Goal: Check status: Check status

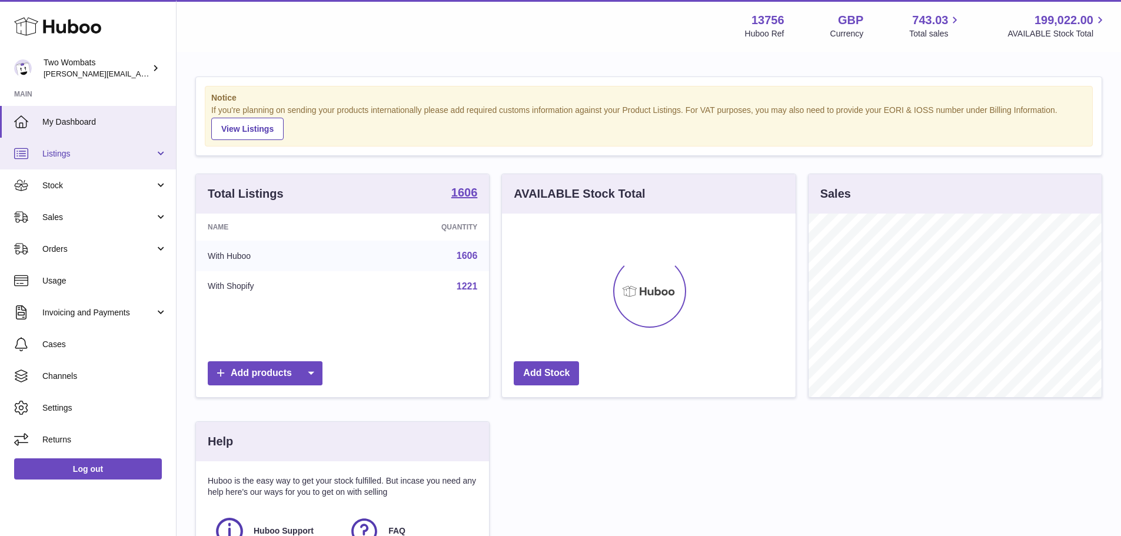
scroll to position [184, 294]
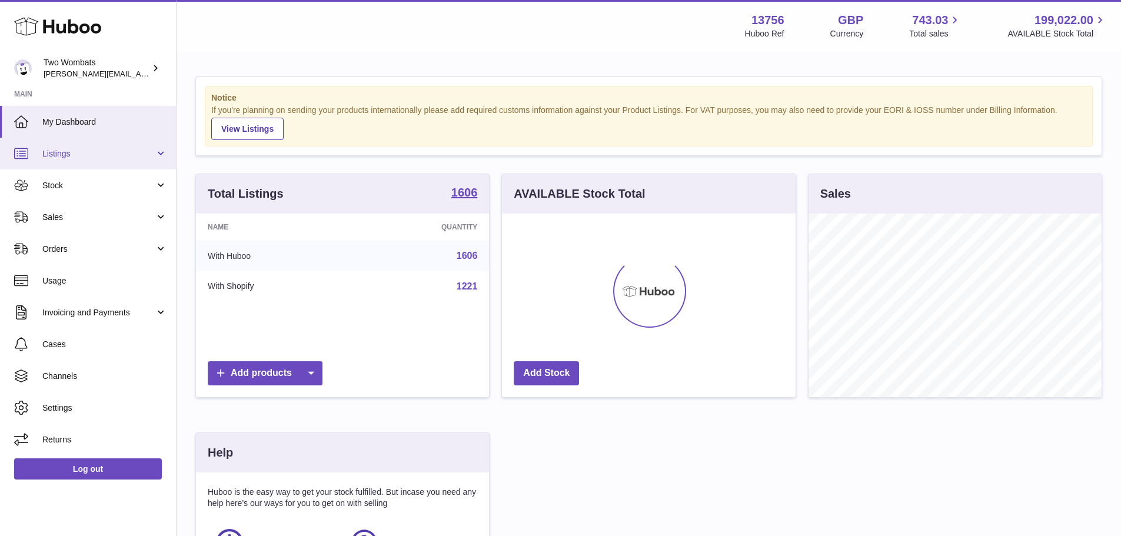
click at [66, 157] on span "Listings" at bounding box center [98, 153] width 112 height 11
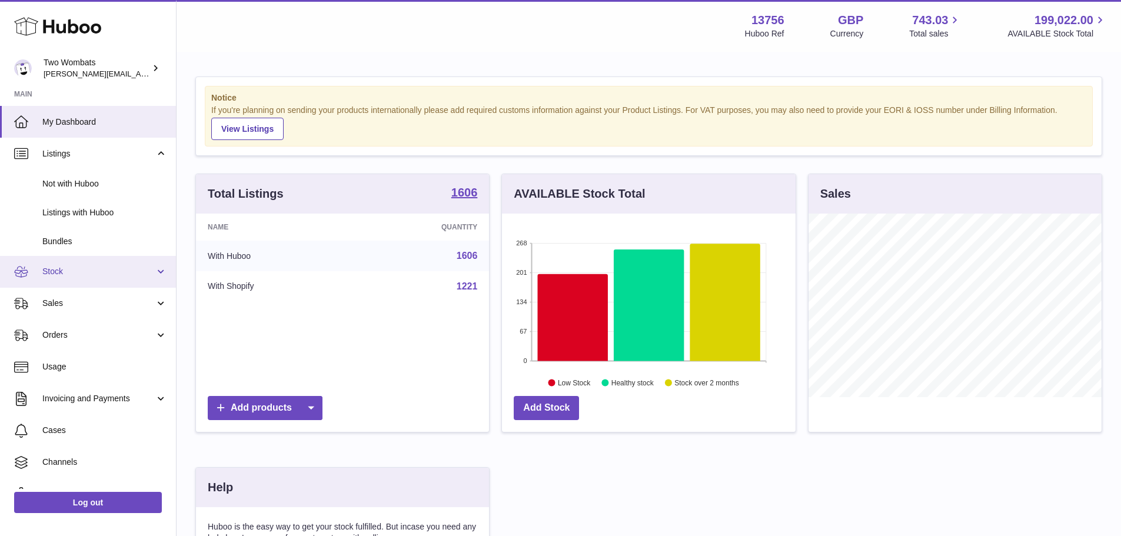
click at [81, 275] on span "Stock" at bounding box center [98, 271] width 112 height 11
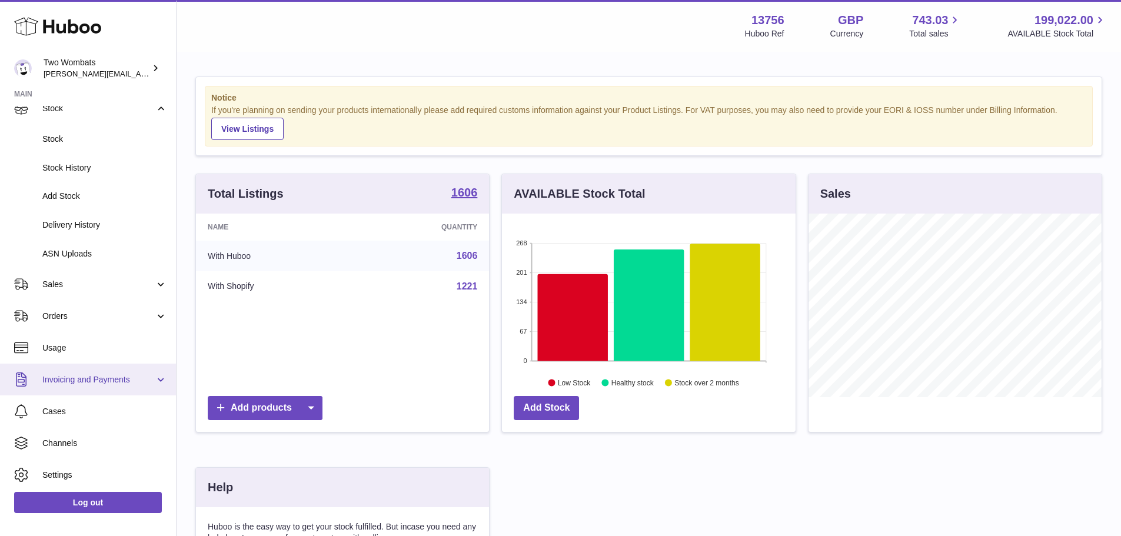
scroll to position [177, 0]
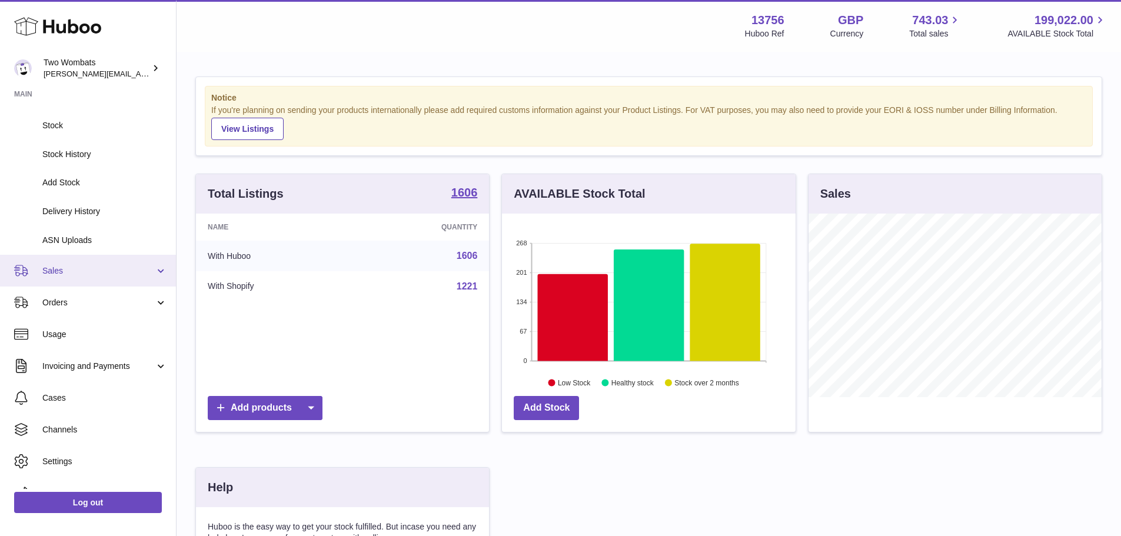
click at [76, 274] on span "Sales" at bounding box center [98, 270] width 112 height 11
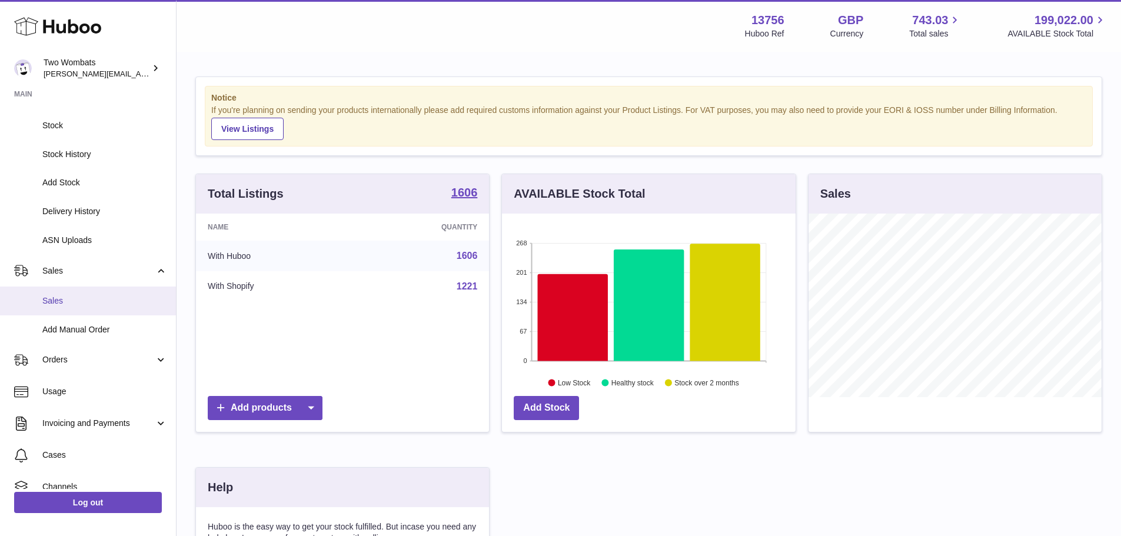
click at [91, 309] on link "Sales" at bounding box center [88, 301] width 176 height 29
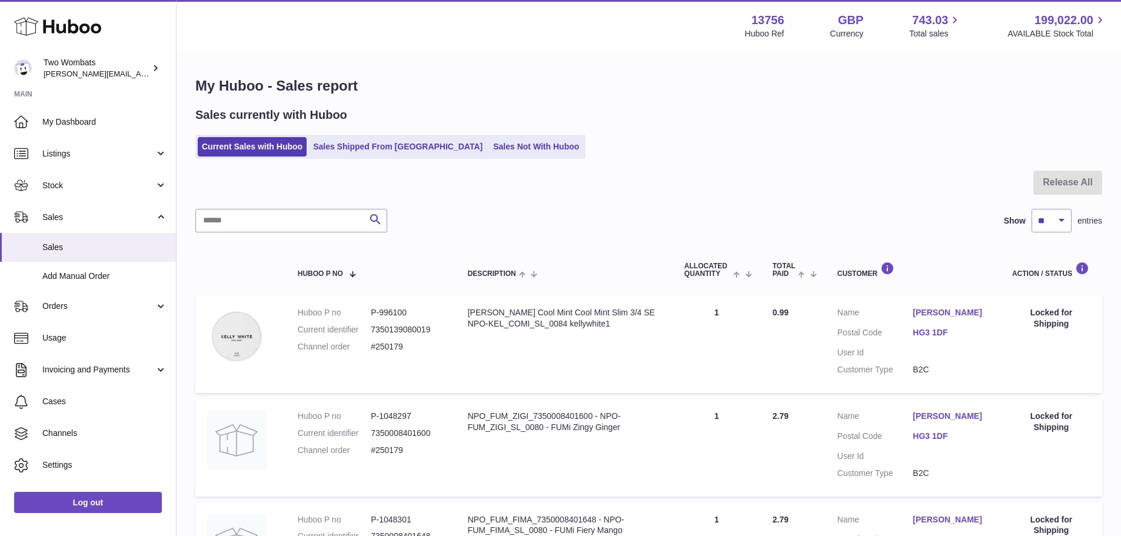
click at [351, 136] on ul "Current Sales with Huboo Sales Shipped From Huboo Sales Not With Huboo" at bounding box center [390, 147] width 390 height 24
click at [363, 145] on link "Sales Shipped From Huboo" at bounding box center [398, 146] width 178 height 19
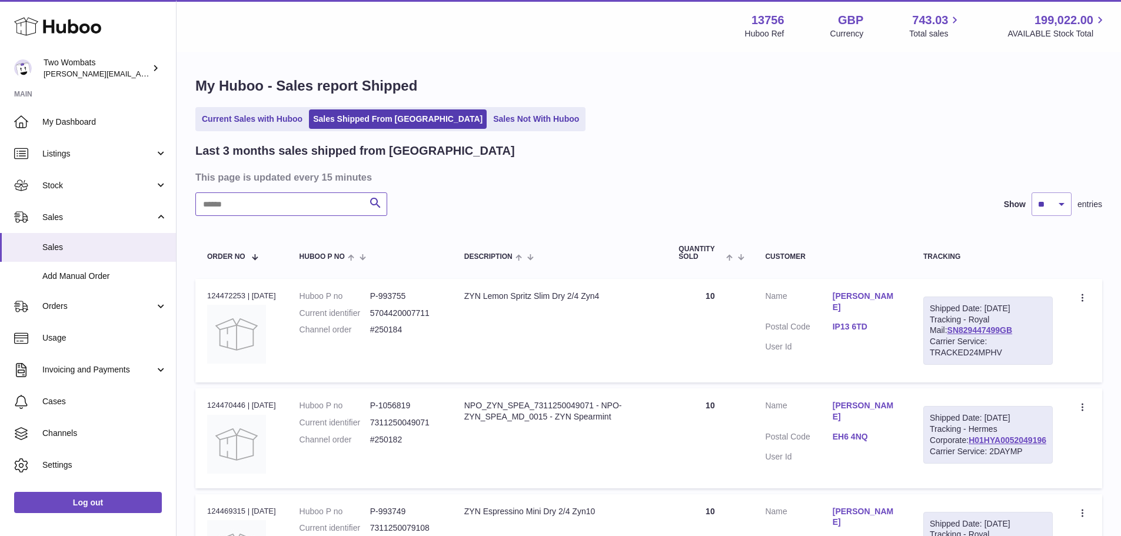
click at [290, 209] on input "text" at bounding box center [291, 204] width 192 height 24
paste input "******"
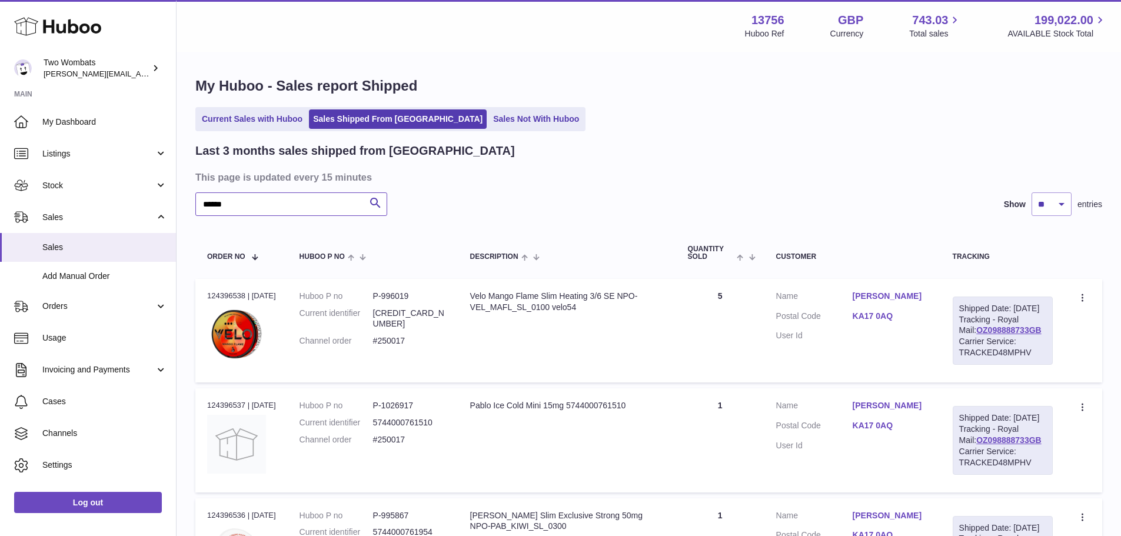
type input "******"
